Goal: Book appointment/travel/reservation

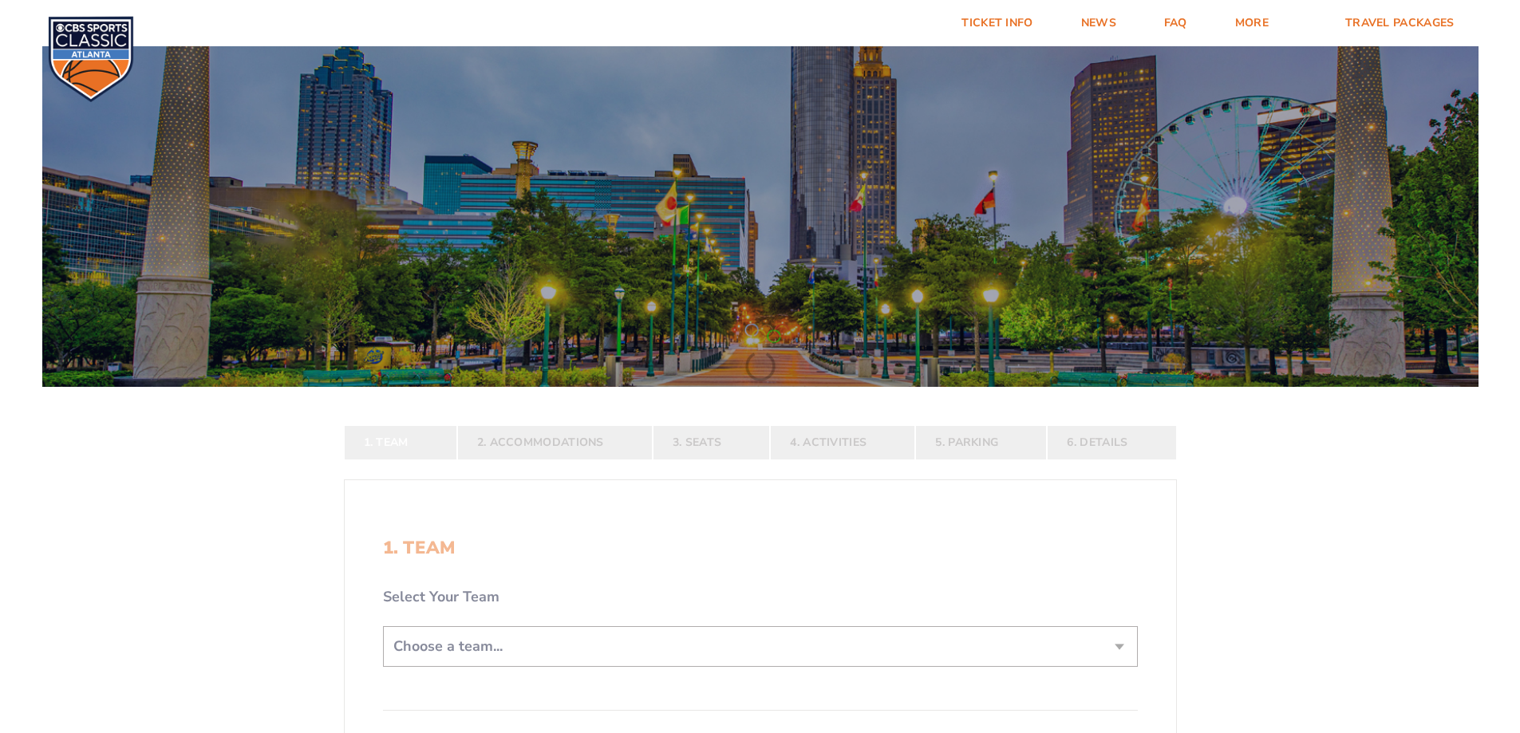
click at [717, 450] on form "[US_STATE] [US_STATE] Travel Package [US_STATE][GEOGRAPHIC_DATA] [US_STATE] Sta…" at bounding box center [760, 493] width 1520 height 987
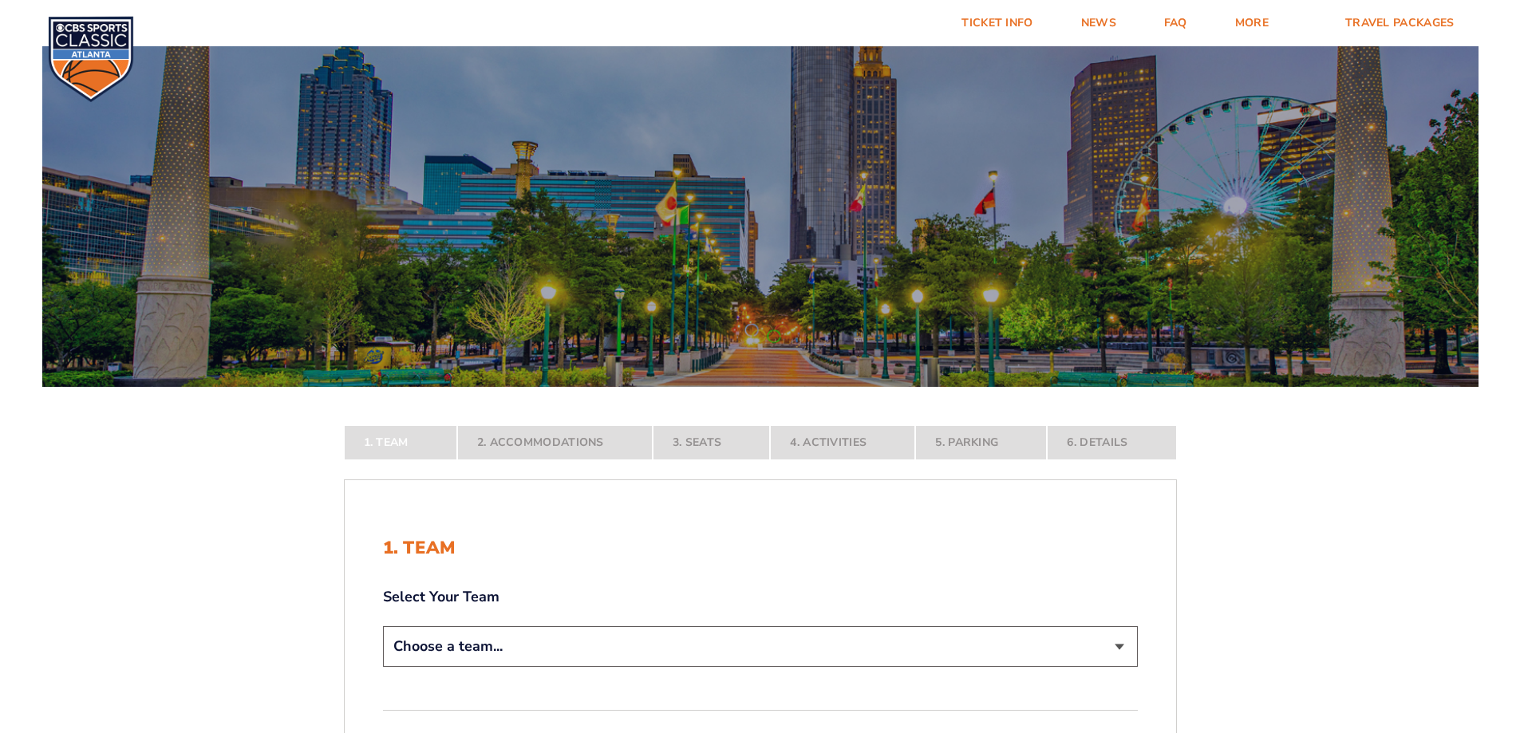
click at [639, 659] on select "Choose a team... [US_STATE] Wildcats [US_STATE] State Buckeyes [US_STATE] Tar H…" at bounding box center [760, 646] width 755 height 41
select select "20108"
click at [383, 667] on select "Choose a team... [US_STATE] Wildcats [US_STATE] State Buckeyes [US_STATE] Tar H…" at bounding box center [760, 646] width 755 height 41
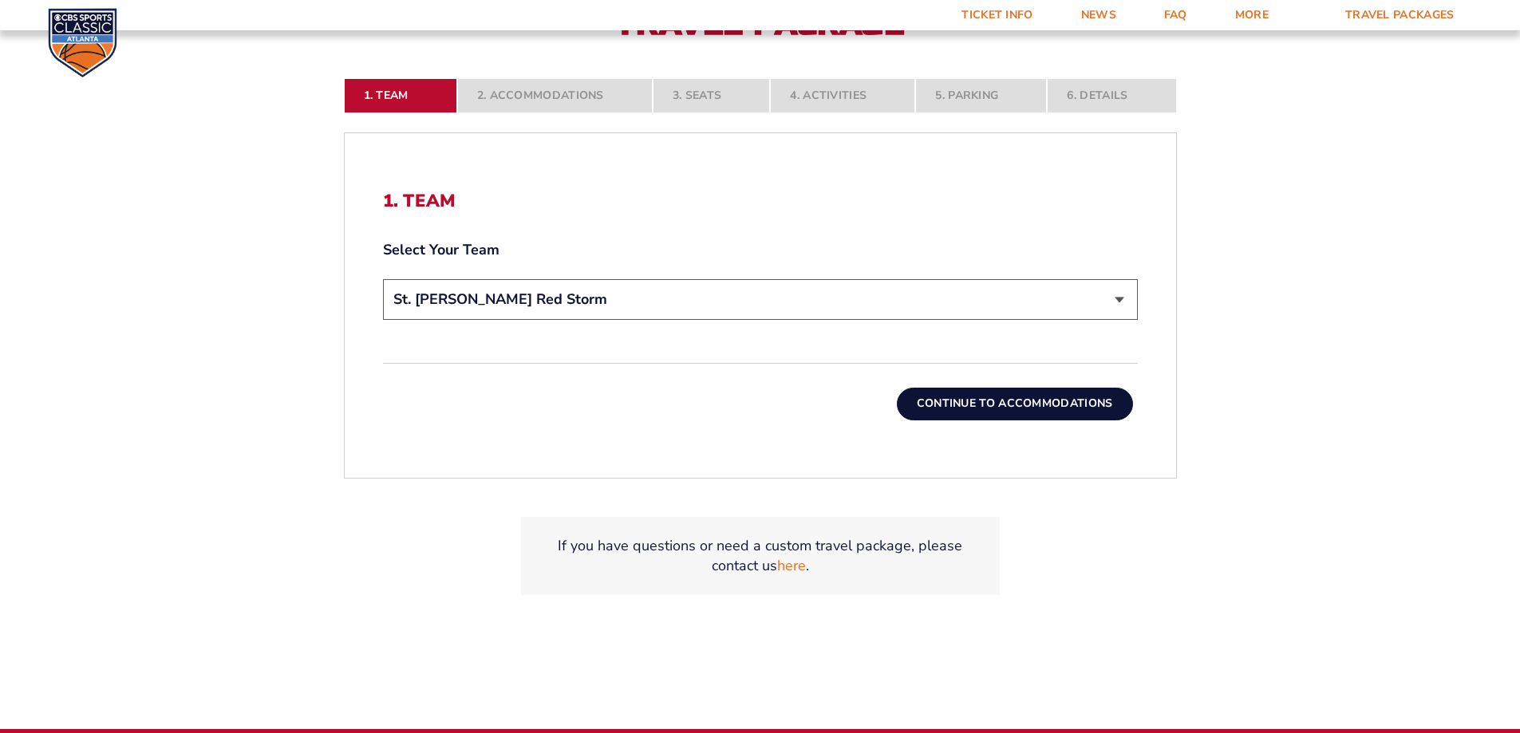
scroll to position [487, 0]
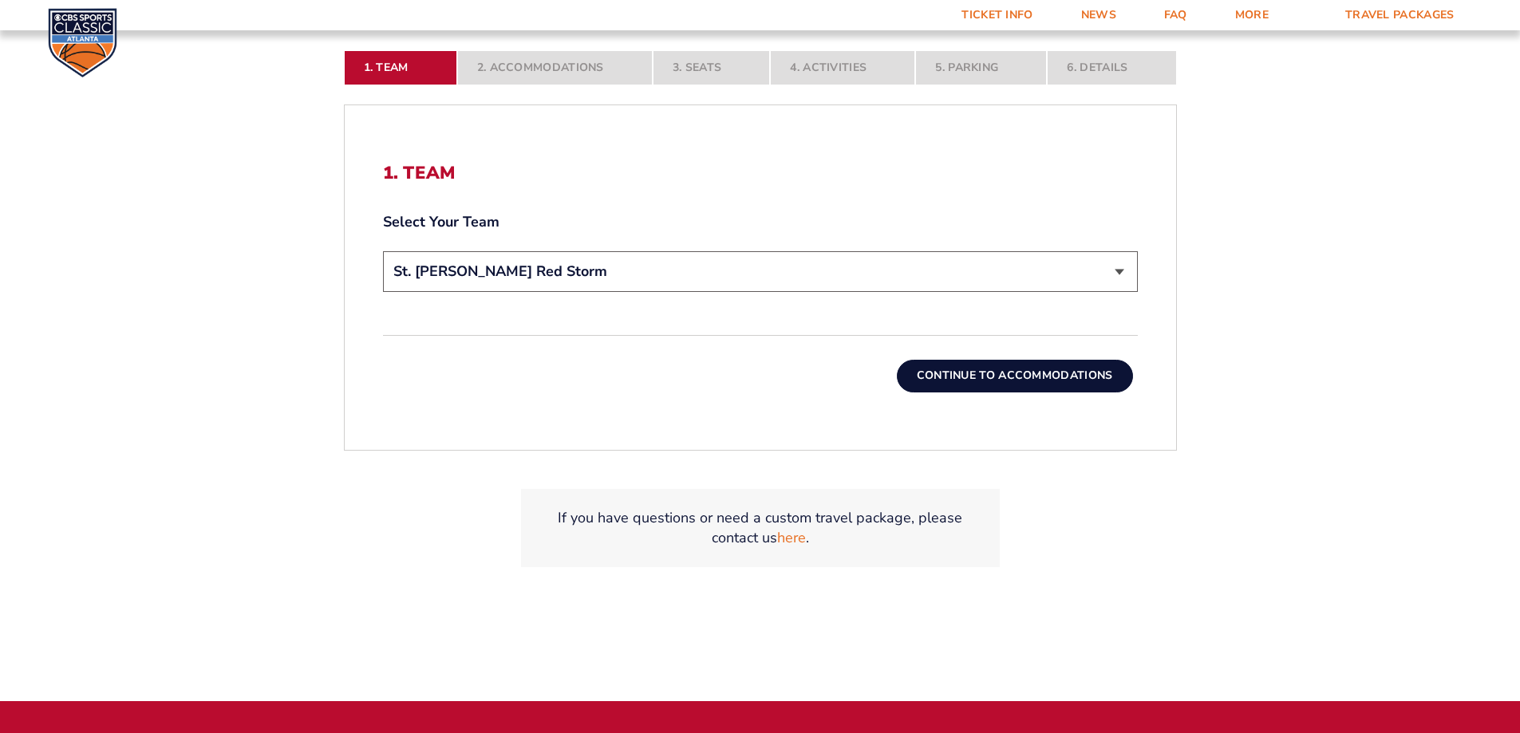
click at [1029, 368] on button "Continue To Accommodations" at bounding box center [1015, 376] width 236 height 32
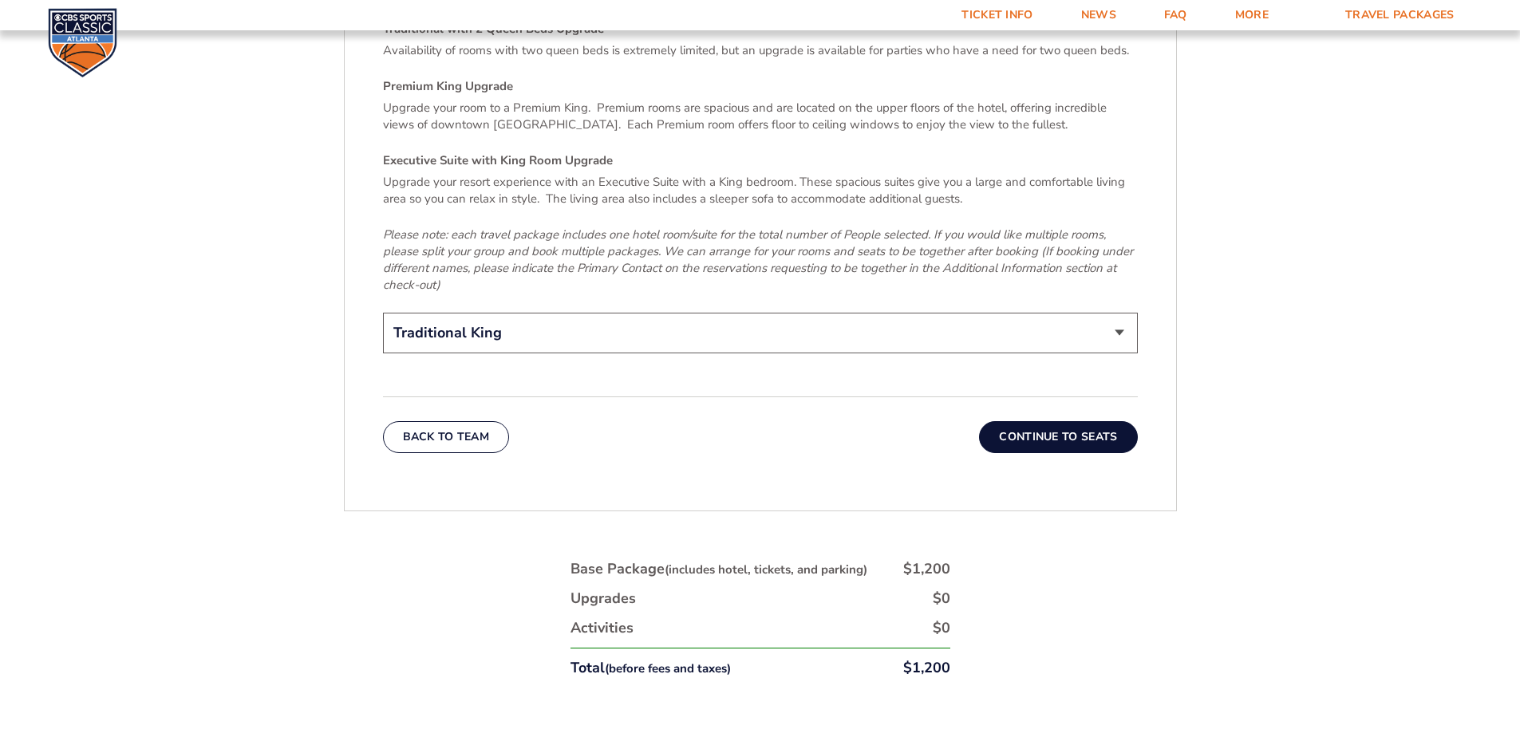
scroll to position [2549, 0]
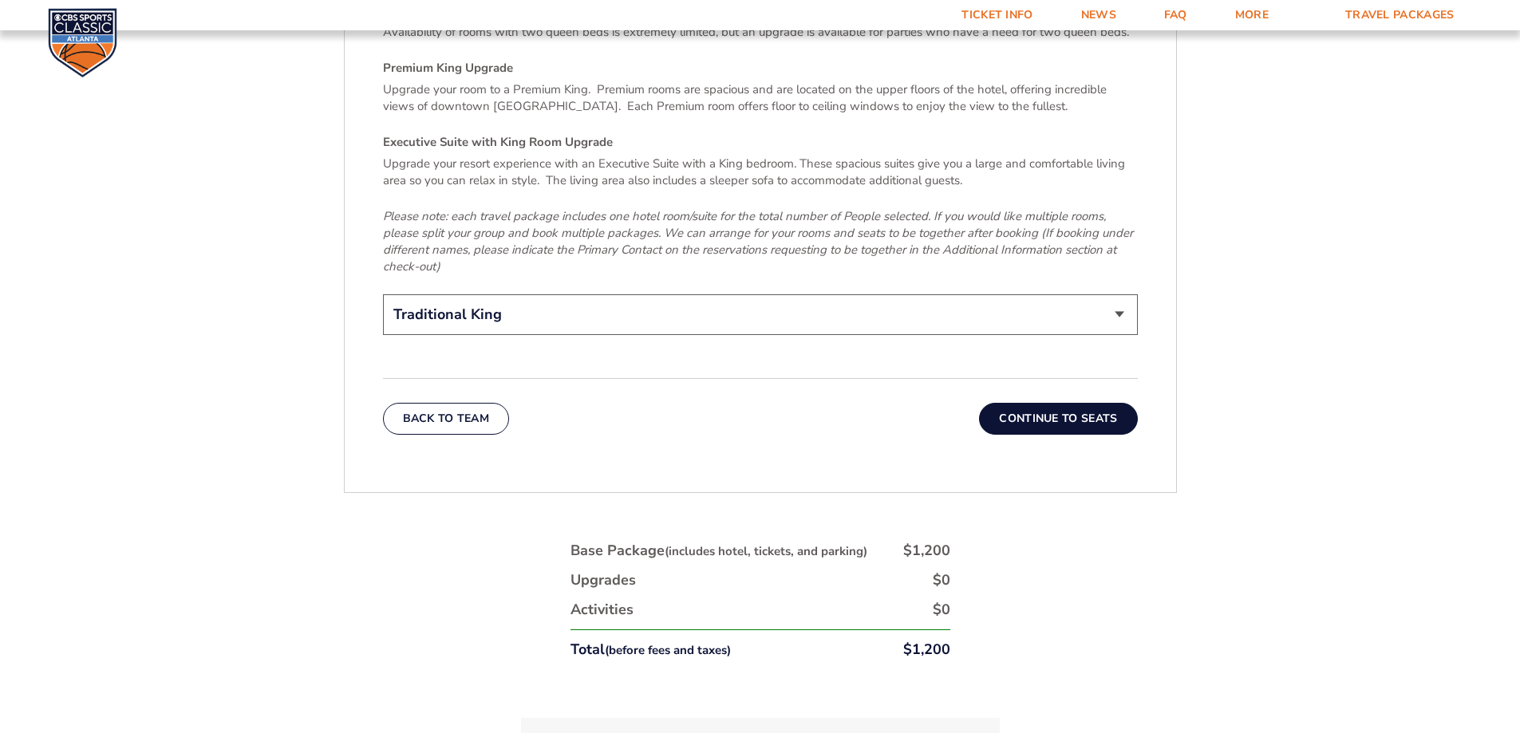
click at [1067, 403] on button "Continue To Seats" at bounding box center [1058, 419] width 158 height 32
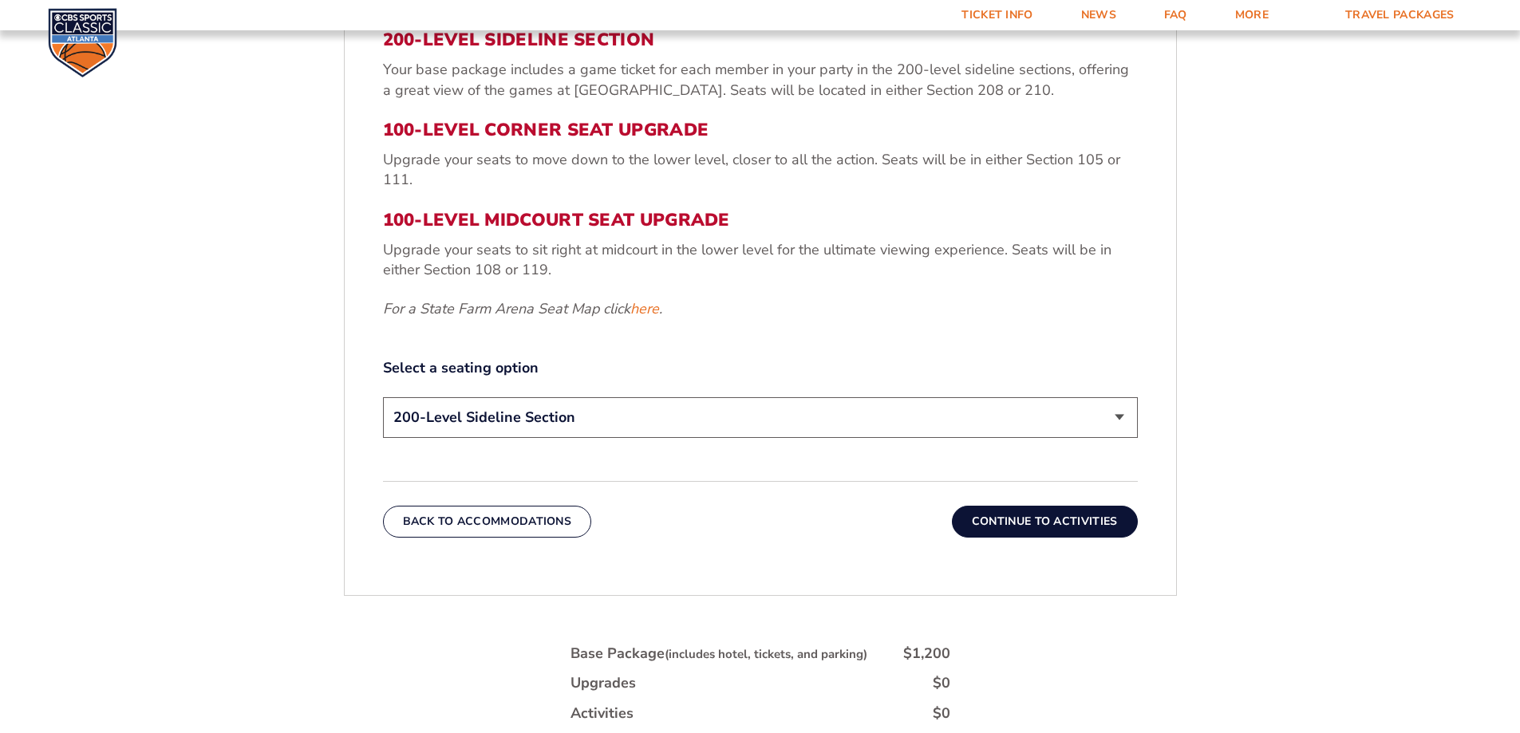
scroll to position [775, 0]
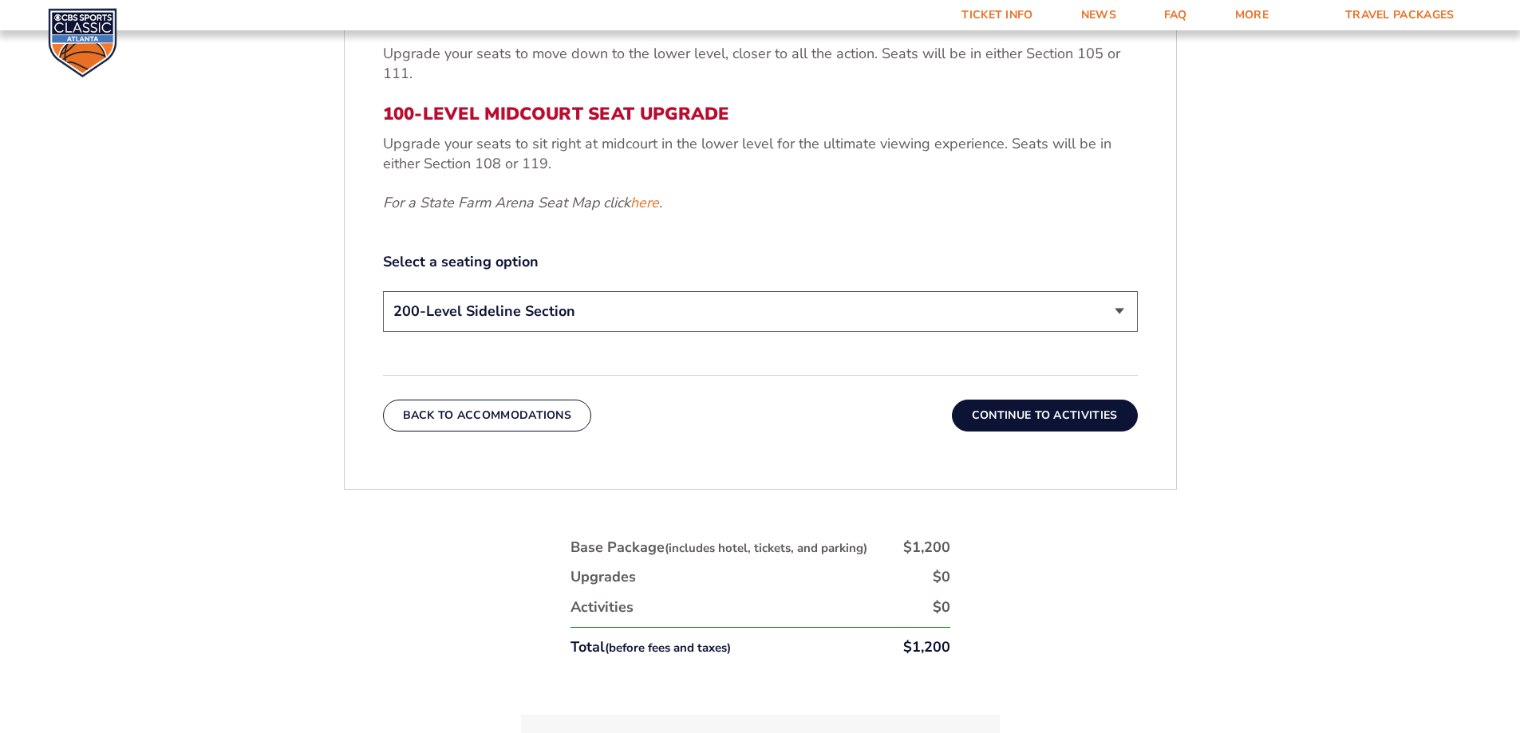
click at [1027, 313] on select "200-Level Sideline Section 100-Level Corner Seat Upgrade (+$120 per person) 100…" at bounding box center [760, 311] width 755 height 41
click at [383, 291] on select "200-Level Sideline Section 100-Level Corner Seat Upgrade (+$120 per person) 100…" at bounding box center [760, 311] width 755 height 41
click at [1044, 412] on button "Continue To Activities" at bounding box center [1045, 416] width 186 height 32
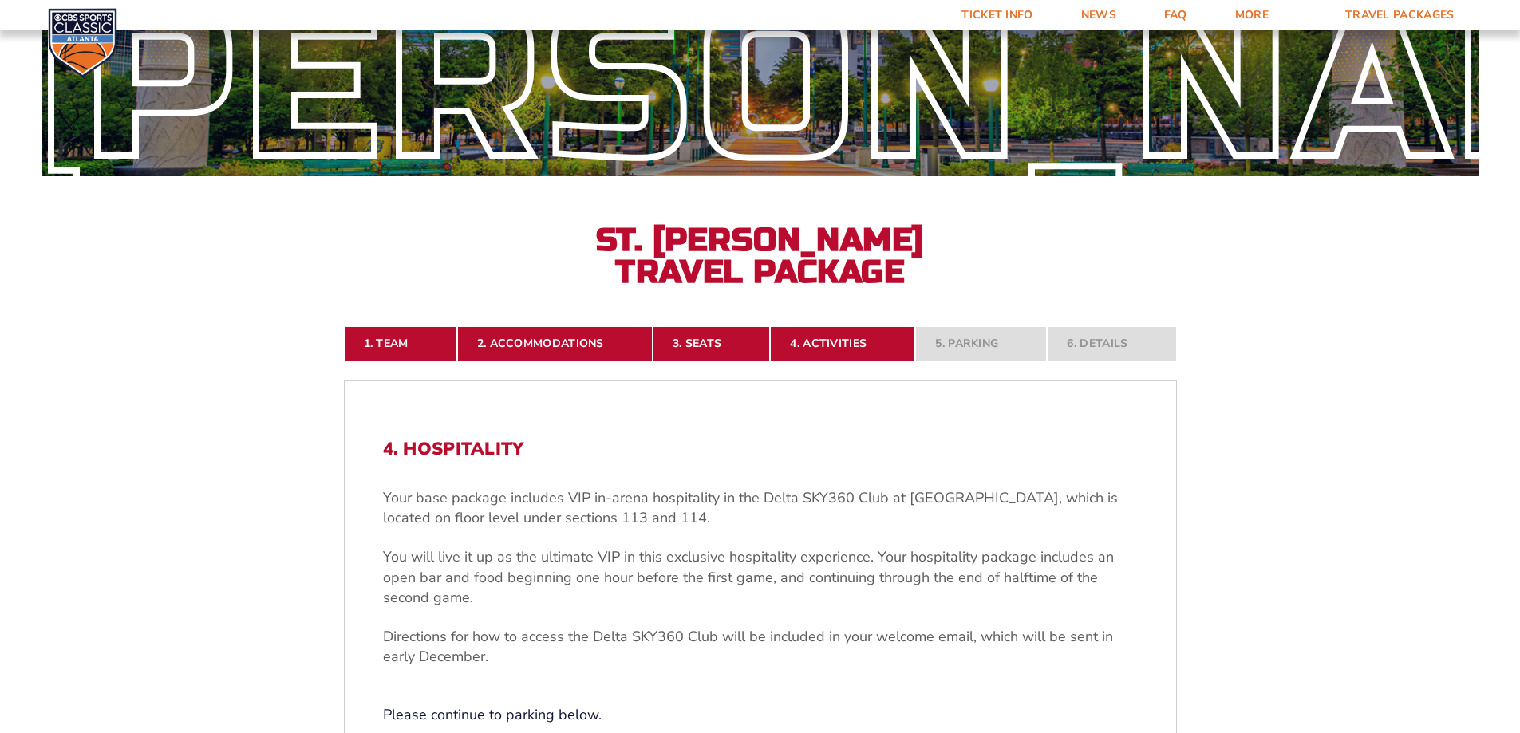
scroll to position [0, 0]
